Goal: Task Accomplishment & Management: Complete application form

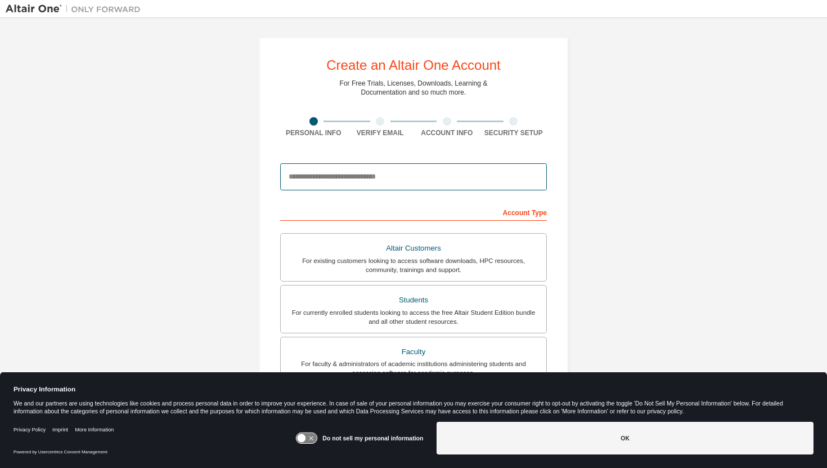
click at [340, 183] on input "email" at bounding box center [413, 176] width 267 height 27
type input "**********"
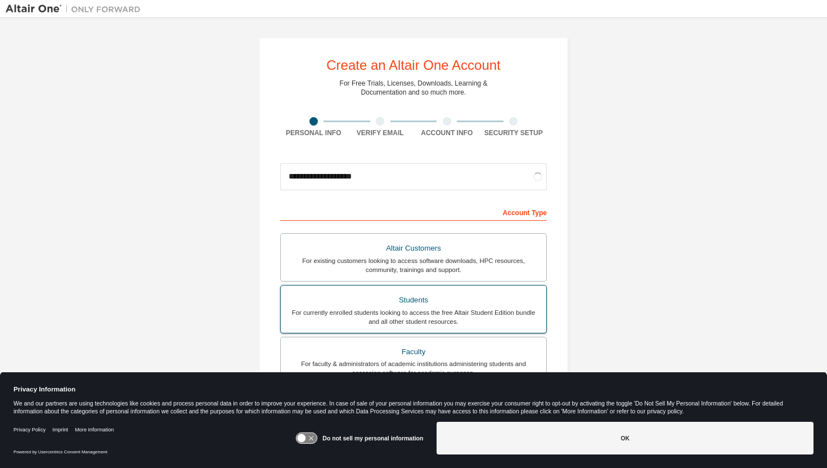
click at [370, 306] on div "Students" at bounding box center [414, 300] width 252 height 16
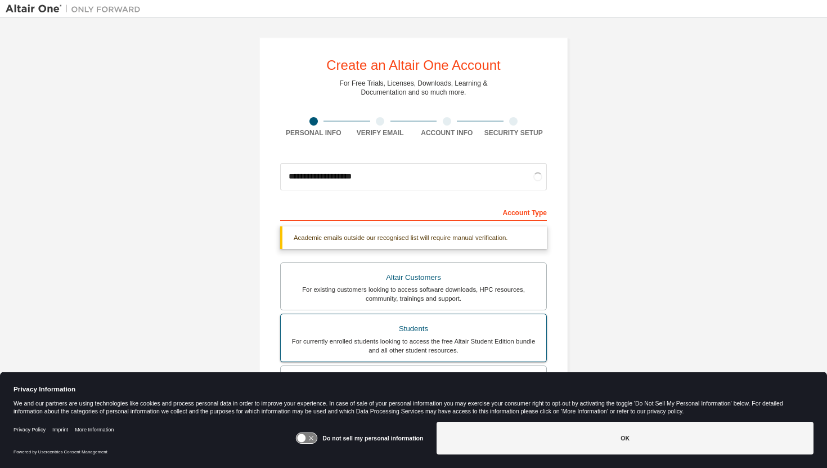
click at [375, 328] on div "Students" at bounding box center [414, 329] width 252 height 16
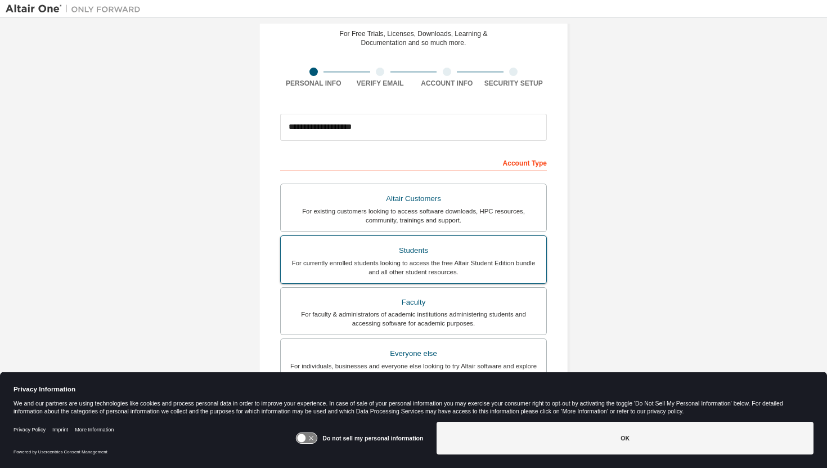
scroll to position [48, 0]
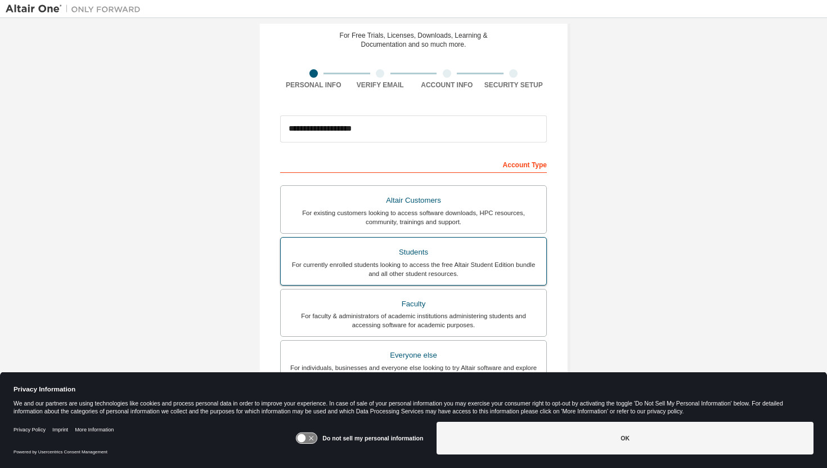
click at [361, 252] on div "Students" at bounding box center [414, 252] width 252 height 16
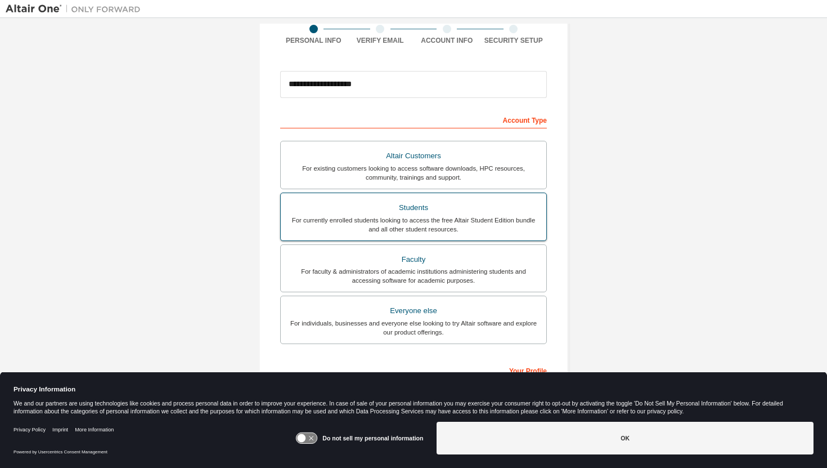
scroll to position [190, 0]
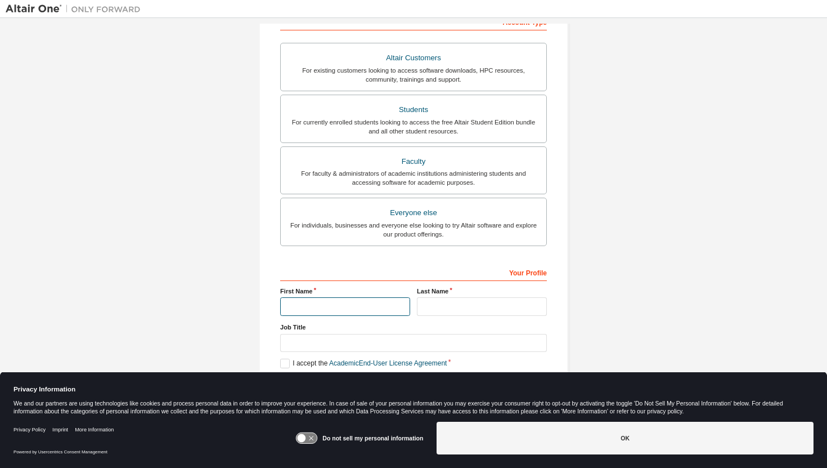
click at [353, 299] on input "text" at bounding box center [345, 306] width 130 height 19
type input "*"
type input "*****"
click at [454, 308] on input "text" at bounding box center [482, 306] width 130 height 19
type input "******"
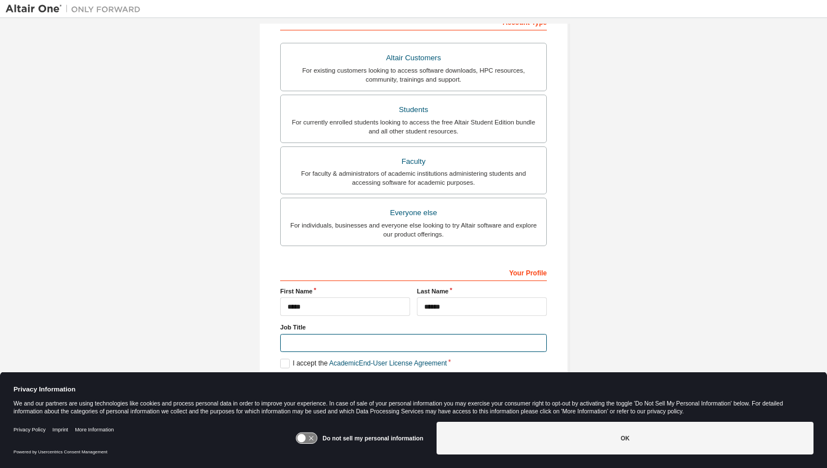
click at [379, 337] on input "text" at bounding box center [413, 343] width 267 height 19
type input "*******"
click at [285, 367] on label "I accept the Academic End-User License Agreement" at bounding box center [363, 364] width 167 height 10
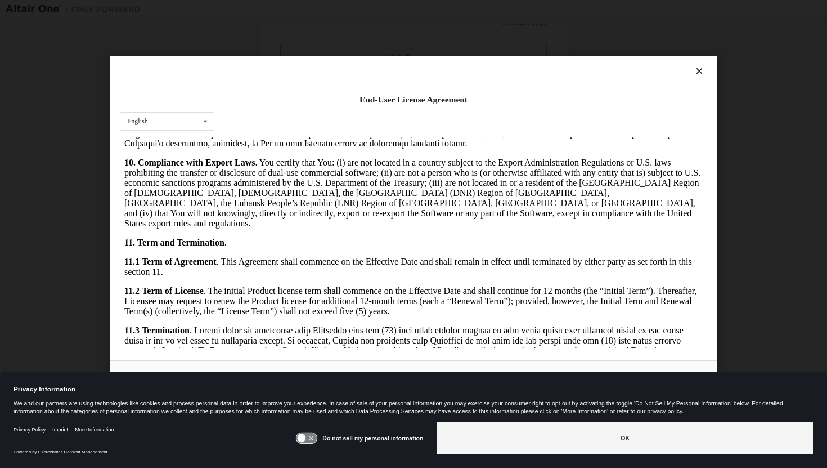
scroll to position [1832, 0]
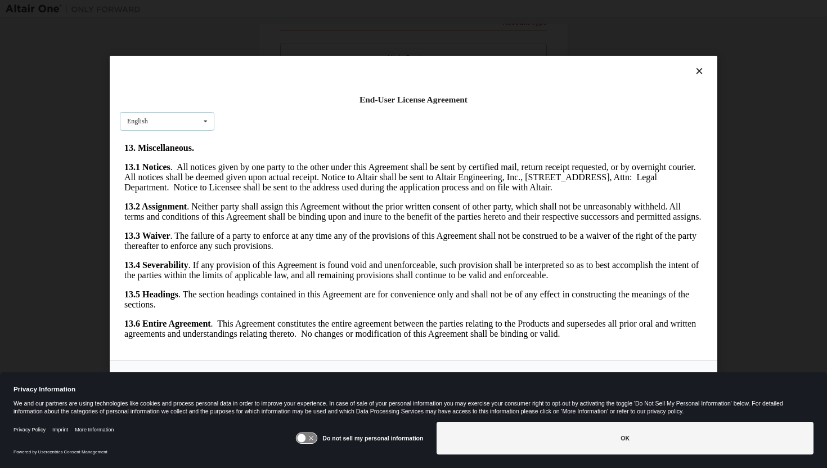
click at [202, 122] on icon at bounding box center [206, 121] width 14 height 17
click at [183, 135] on div "English" at bounding box center [166, 139] width 93 height 18
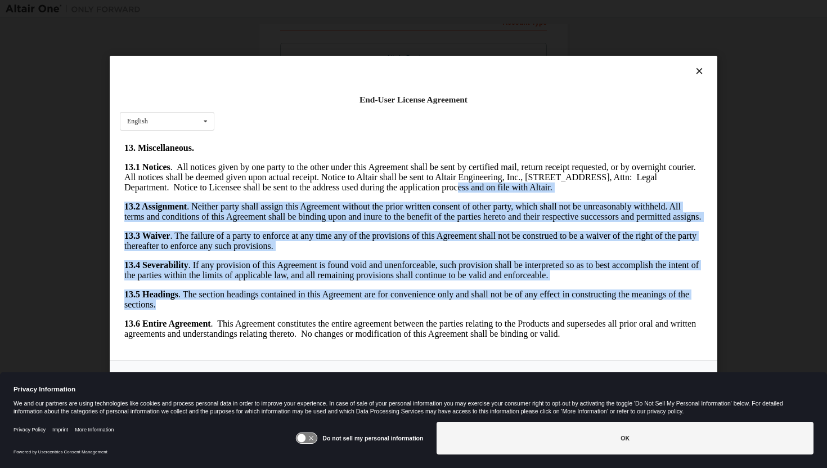
drag, startPoint x: 455, startPoint y: 305, endPoint x: 423, endPoint y: 186, distance: 123.5
click at [423, 186] on p "13.1 Notices . All notices given by one party to the other under this Agreement…" at bounding box center [413, 177] width 579 height 30
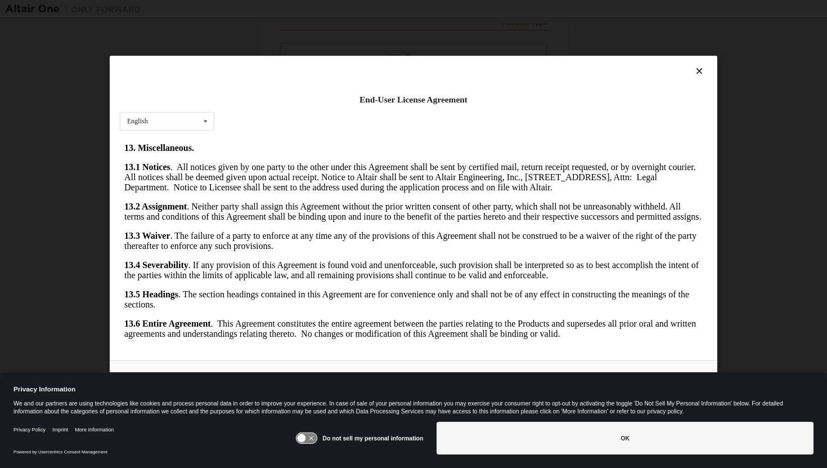
click at [700, 70] on icon at bounding box center [700, 71] width 12 height 10
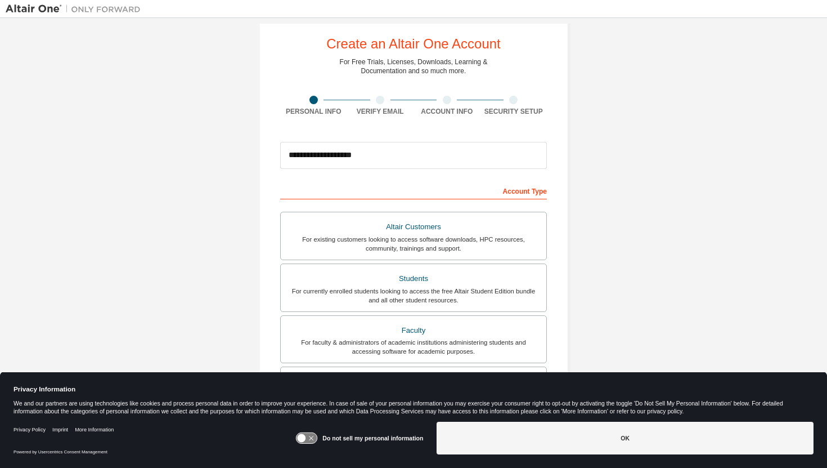
scroll to position [190, 0]
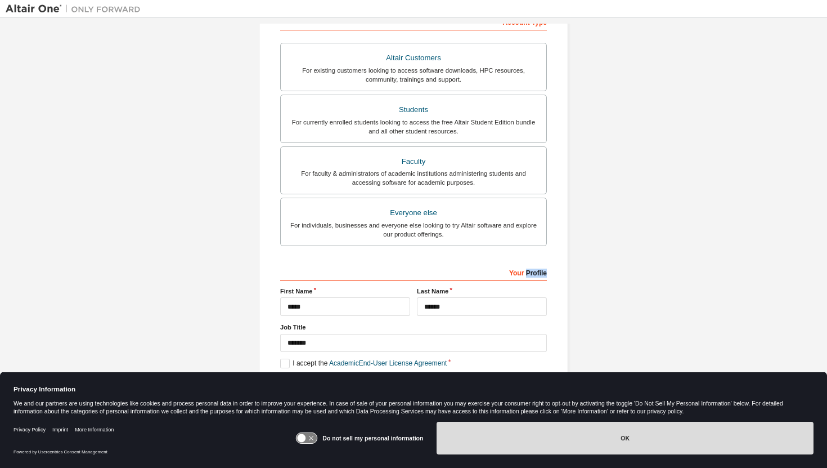
click at [651, 434] on button "OK" at bounding box center [625, 438] width 377 height 33
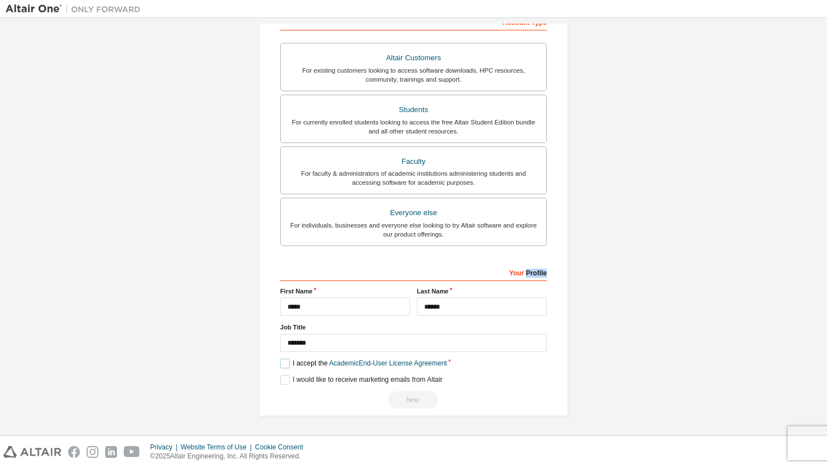
click at [285, 361] on label "I accept the Academic End-User License Agreement" at bounding box center [363, 364] width 167 height 10
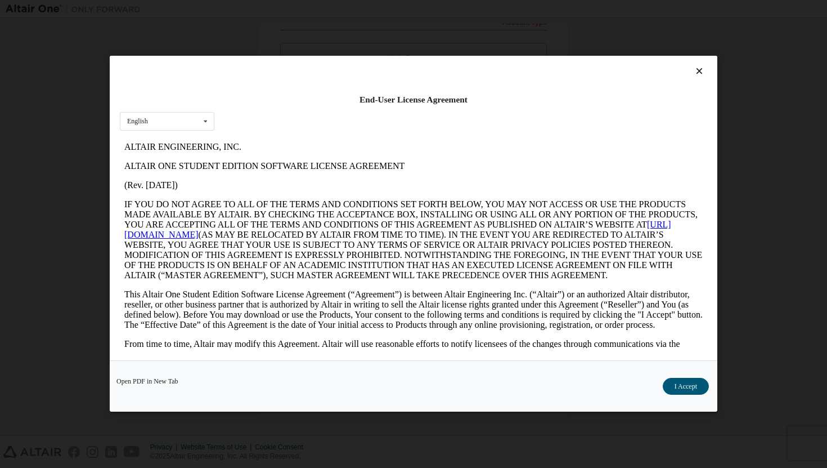
scroll to position [0, 0]
click at [685, 383] on button "I Accept" at bounding box center [686, 386] width 46 height 17
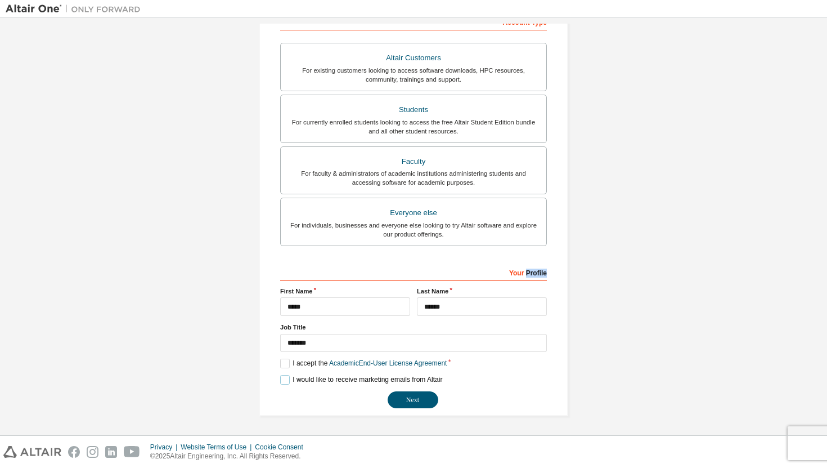
click at [285, 378] on label "I would like to receive marketing emails from Altair" at bounding box center [361, 380] width 162 height 10
click at [408, 398] on button "Next" at bounding box center [413, 399] width 51 height 17
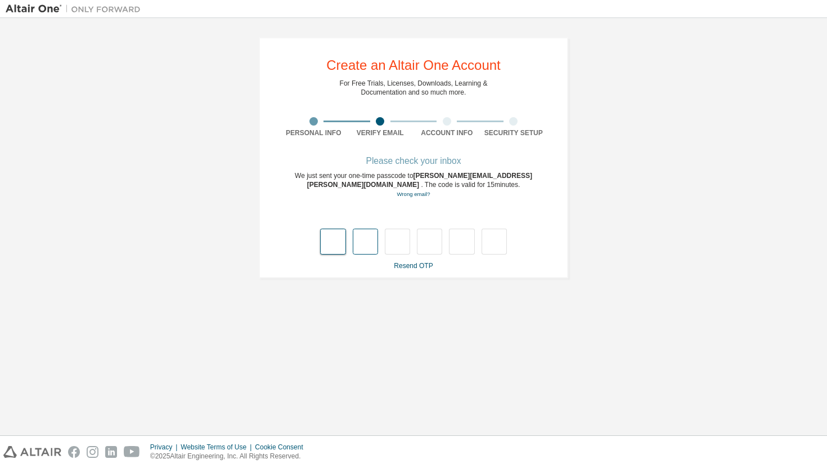
type input "*"
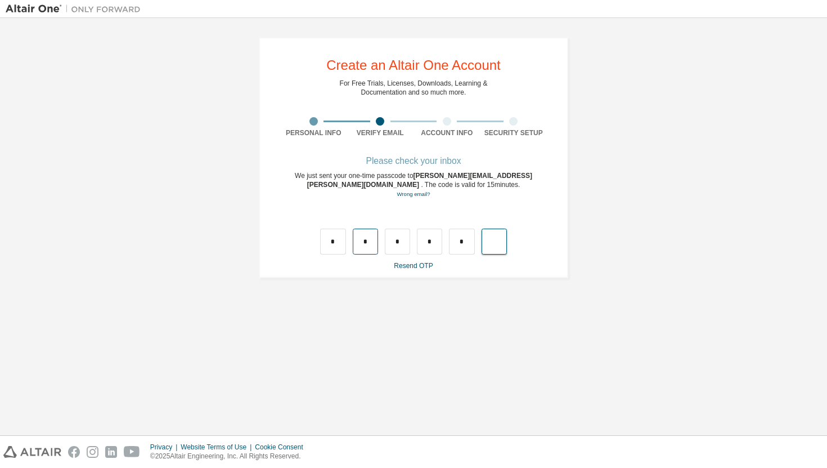
type input "*"
click at [335, 229] on input "text" at bounding box center [332, 241] width 25 height 26
type input "*"
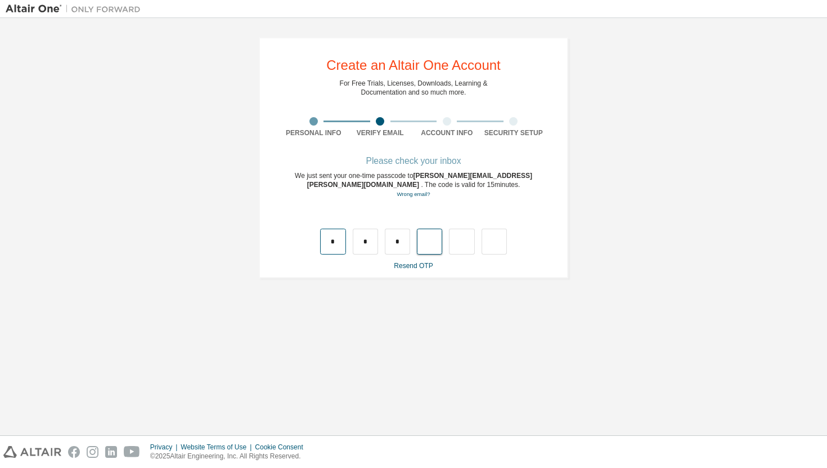
type input "*"
